Goal: Task Accomplishment & Management: Manage account settings

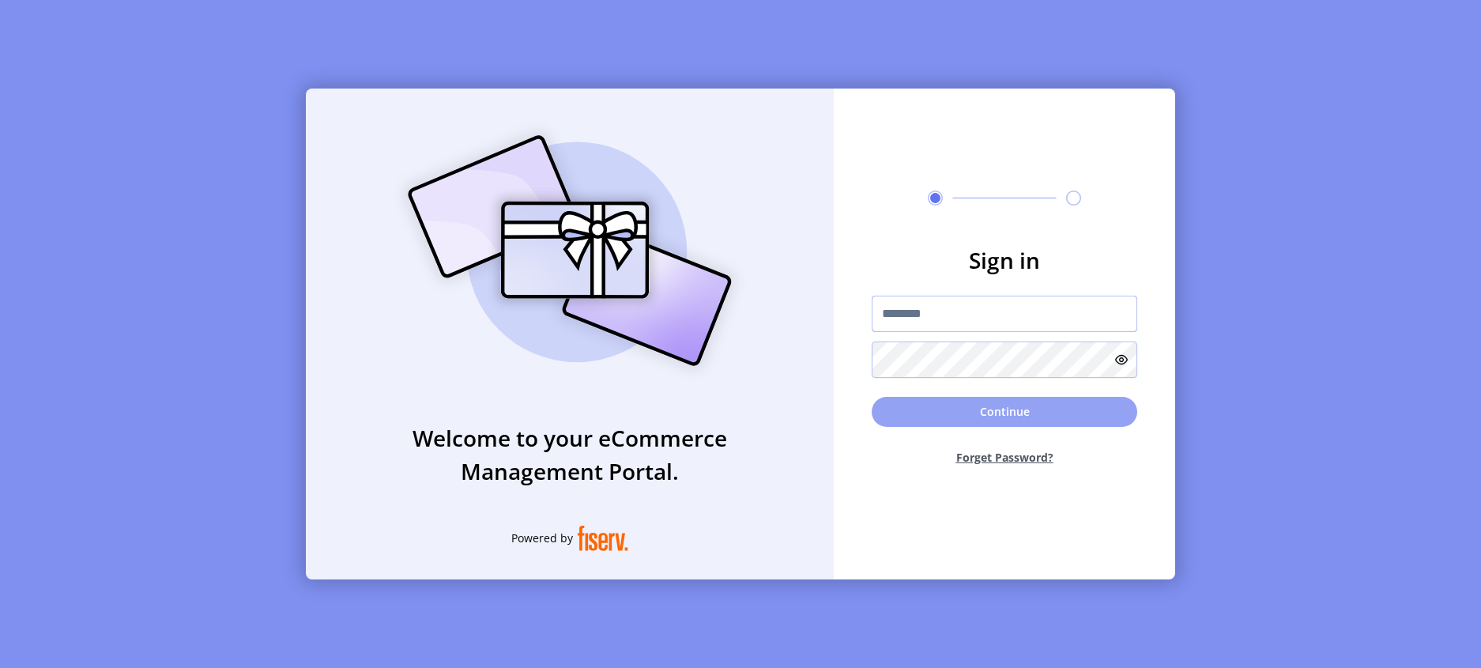
type input "*********"
click at [956, 411] on button "Continue" at bounding box center [1005, 412] width 266 height 30
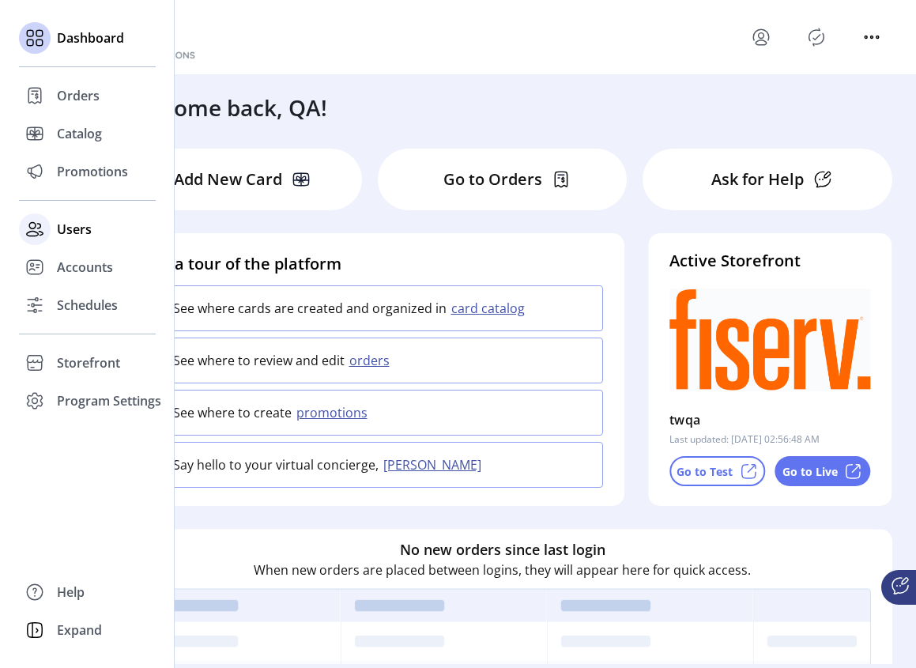
click at [63, 233] on span "Users" at bounding box center [74, 229] width 35 height 19
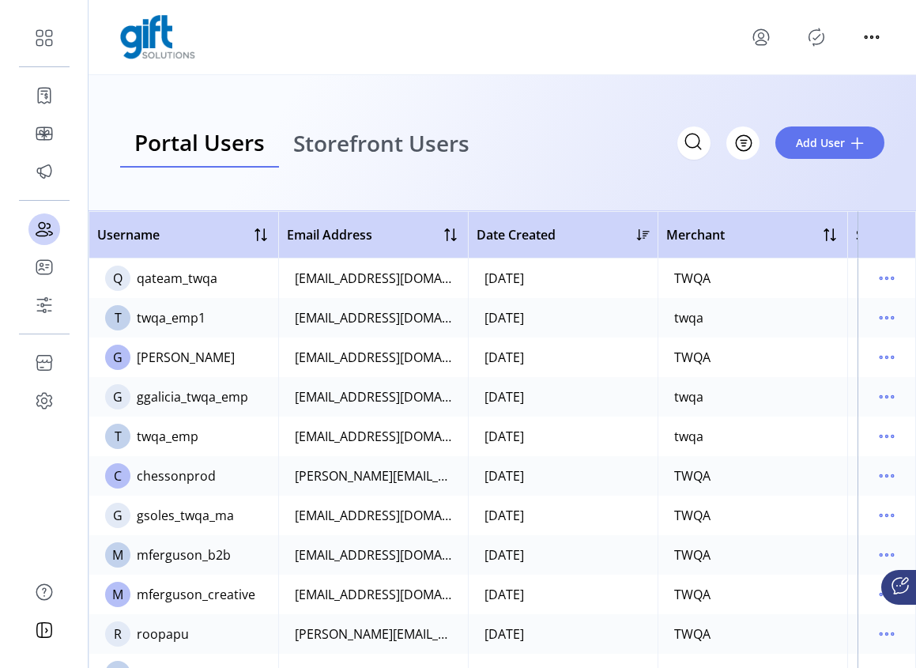
click at [765, 36] on icon "menu" at bounding box center [761, 37] width 25 height 25
click at [818, 77] on span "Profile" at bounding box center [818, 74] width 119 height 13
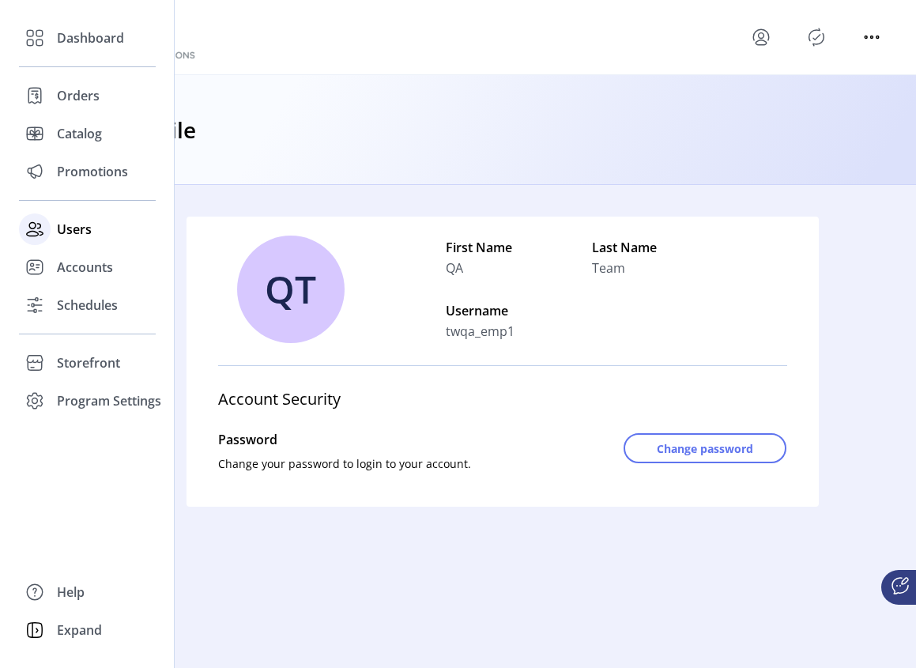
click at [62, 226] on span "Users" at bounding box center [74, 229] width 35 height 19
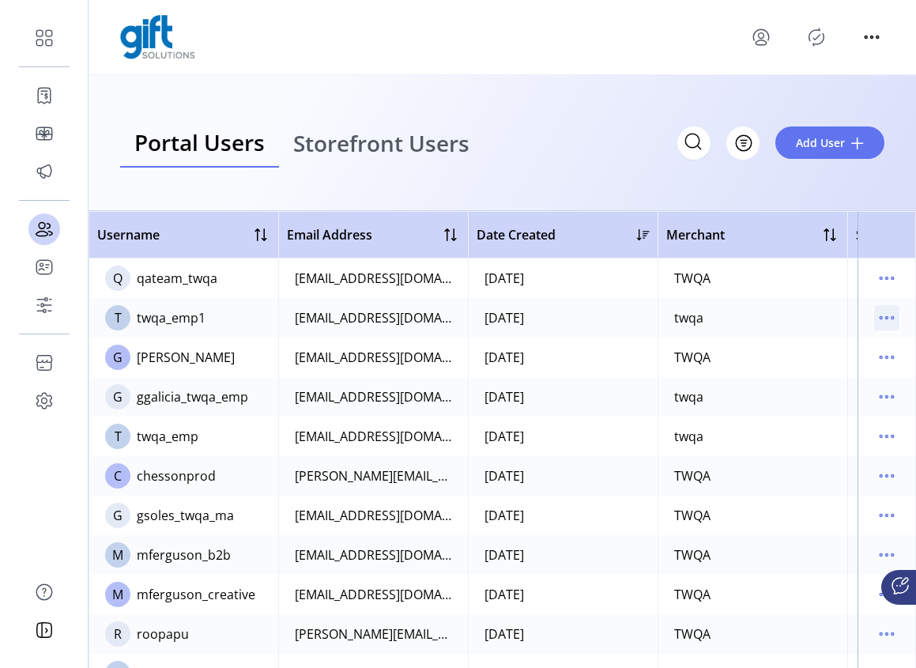
click at [886, 313] on icon "menu" at bounding box center [886, 317] width 25 height 25
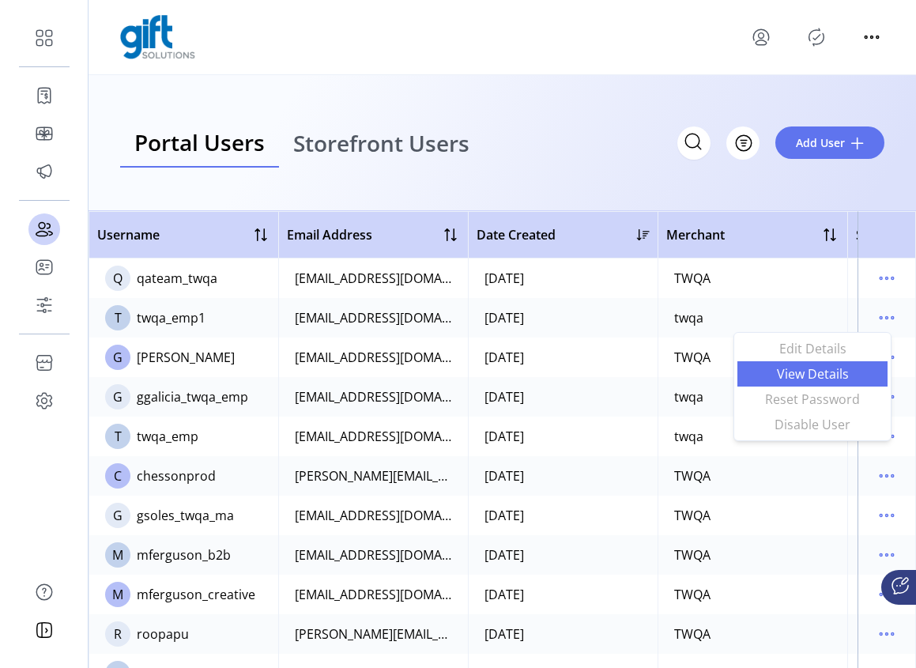
click at [815, 372] on span "View Details" at bounding box center [812, 374] width 131 height 13
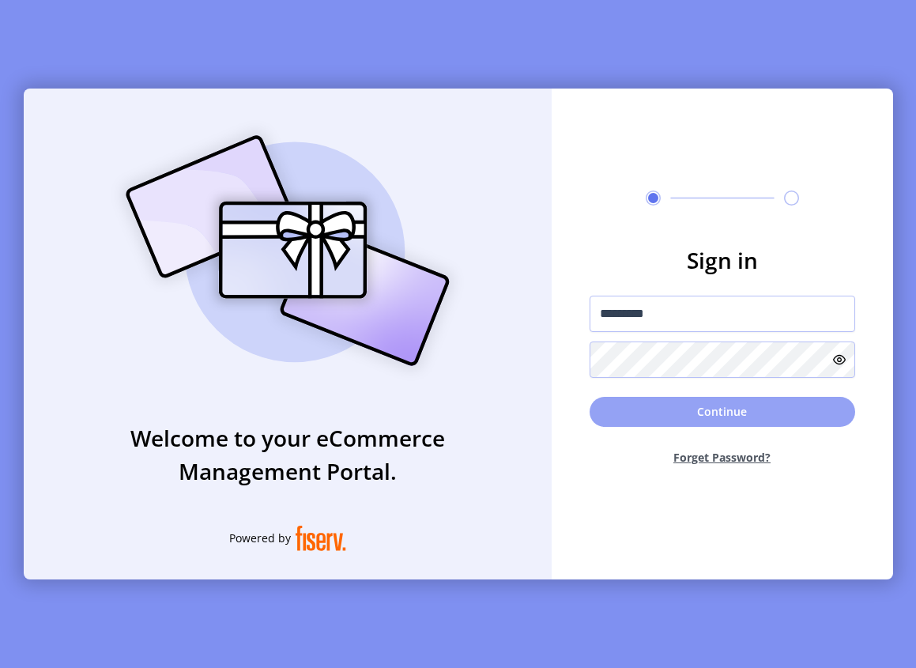
click at [685, 410] on button "Continue" at bounding box center [723, 412] width 266 height 30
